Goal: Task Accomplishment & Management: Manage account settings

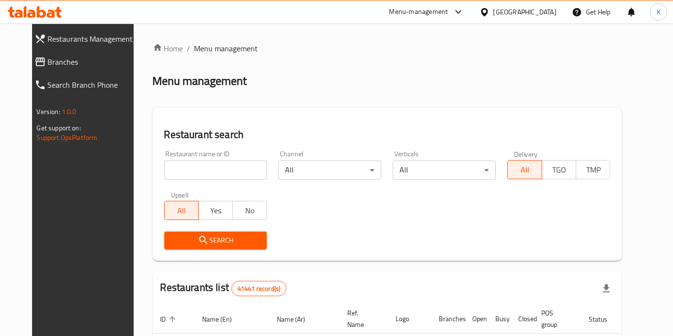
click at [212, 171] on input "search" at bounding box center [215, 169] width 103 height 19
paste input "كوف- кофе"
type input "كوف- кофе"
click at [199, 240] on icon "submit" at bounding box center [203, 240] width 8 height 8
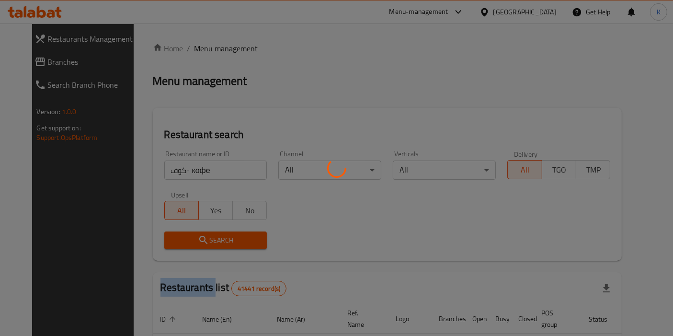
click at [186, 240] on div at bounding box center [336, 168] width 673 height 336
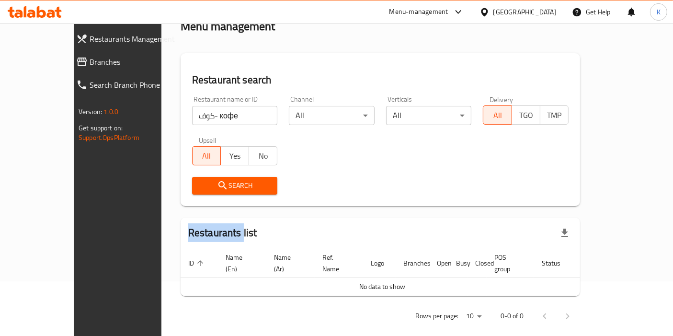
scroll to position [55, 0]
click at [213, 113] on input "كوف- кофе" at bounding box center [235, 115] width 86 height 19
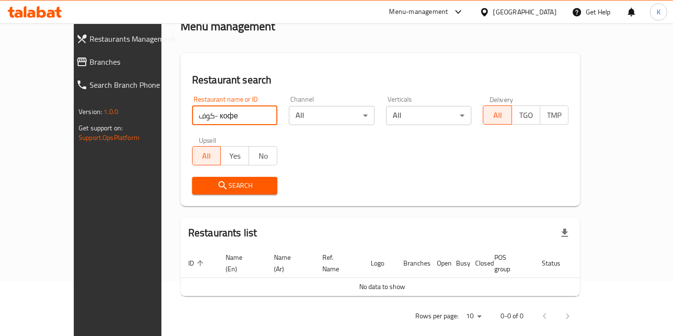
click at [90, 58] on span "Branches" at bounding box center [134, 61] width 89 height 11
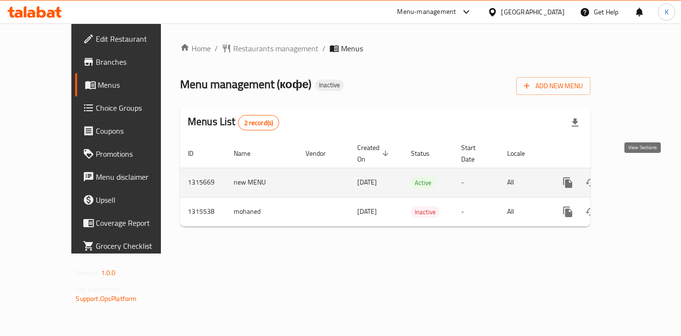
click at [639, 177] on icon "enhanced table" at bounding box center [636, 182] width 11 height 11
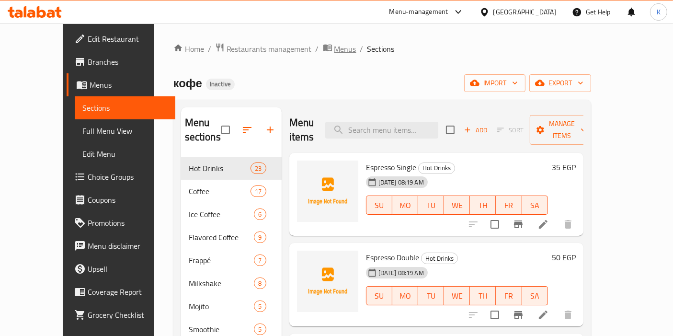
click at [334, 45] on span "Menus" at bounding box center [345, 48] width 22 height 11
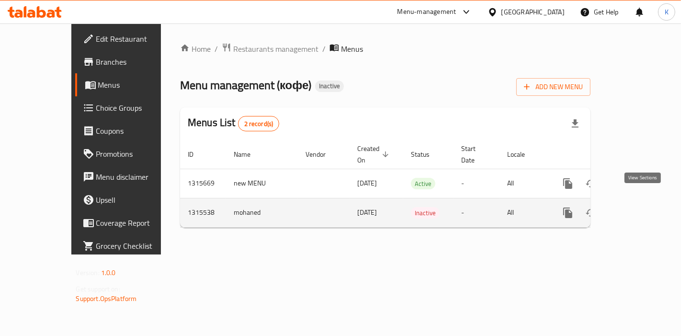
click at [637, 207] on icon "enhanced table" at bounding box center [636, 212] width 11 height 11
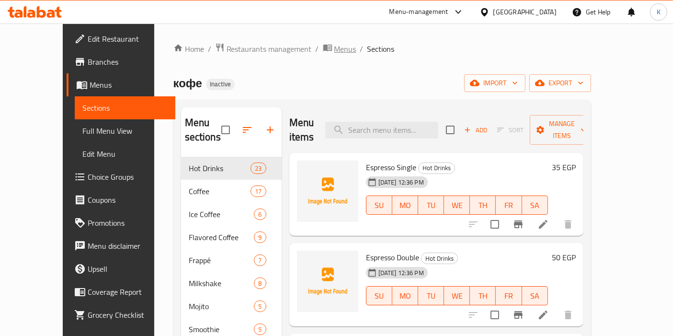
click at [334, 53] on span "Menus" at bounding box center [345, 48] width 22 height 11
